Goal: Task Accomplishment & Management: Use online tool/utility

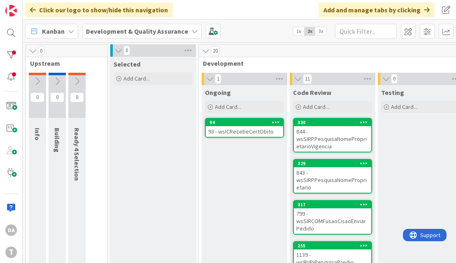
click at [325, 171] on div "843 - wsSIRPPesquisaNomeProprietario" at bounding box center [332, 180] width 77 height 26
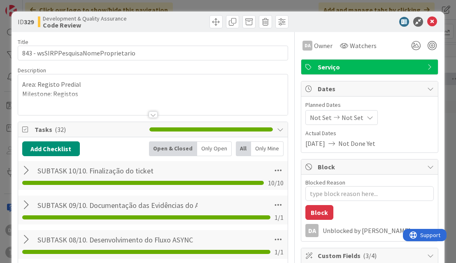
click at [152, 112] on div at bounding box center [153, 115] width 9 height 7
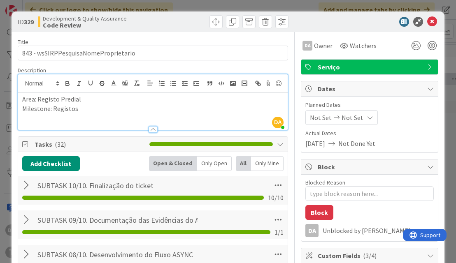
click at [151, 130] on div at bounding box center [153, 125] width 270 height 9
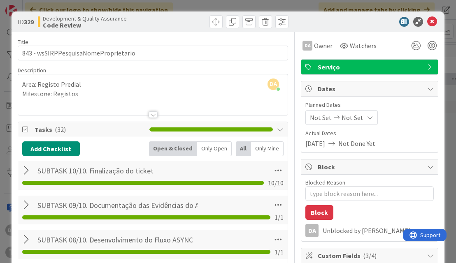
click at [277, 128] on icon at bounding box center [280, 129] width 7 height 7
type textarea "x"
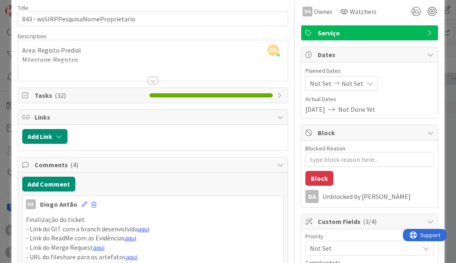
scroll to position [82, 0]
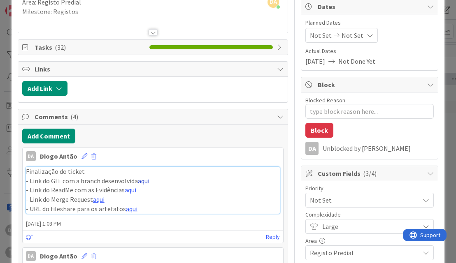
click at [142, 178] on link "aqui" at bounding box center [144, 181] width 12 height 8
